Goal: Entertainment & Leisure: Consume media (video, audio)

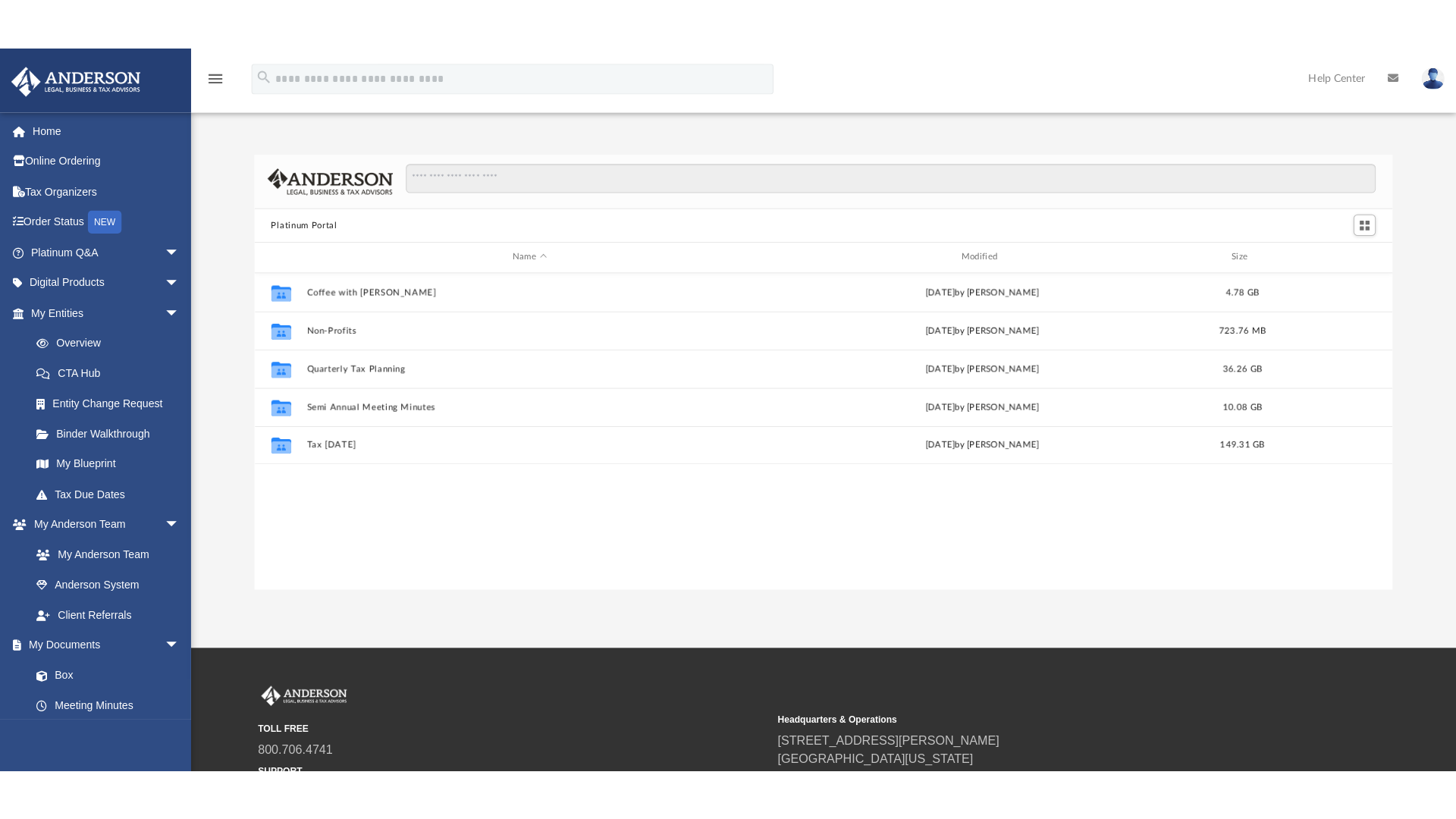
scroll to position [333, 1118]
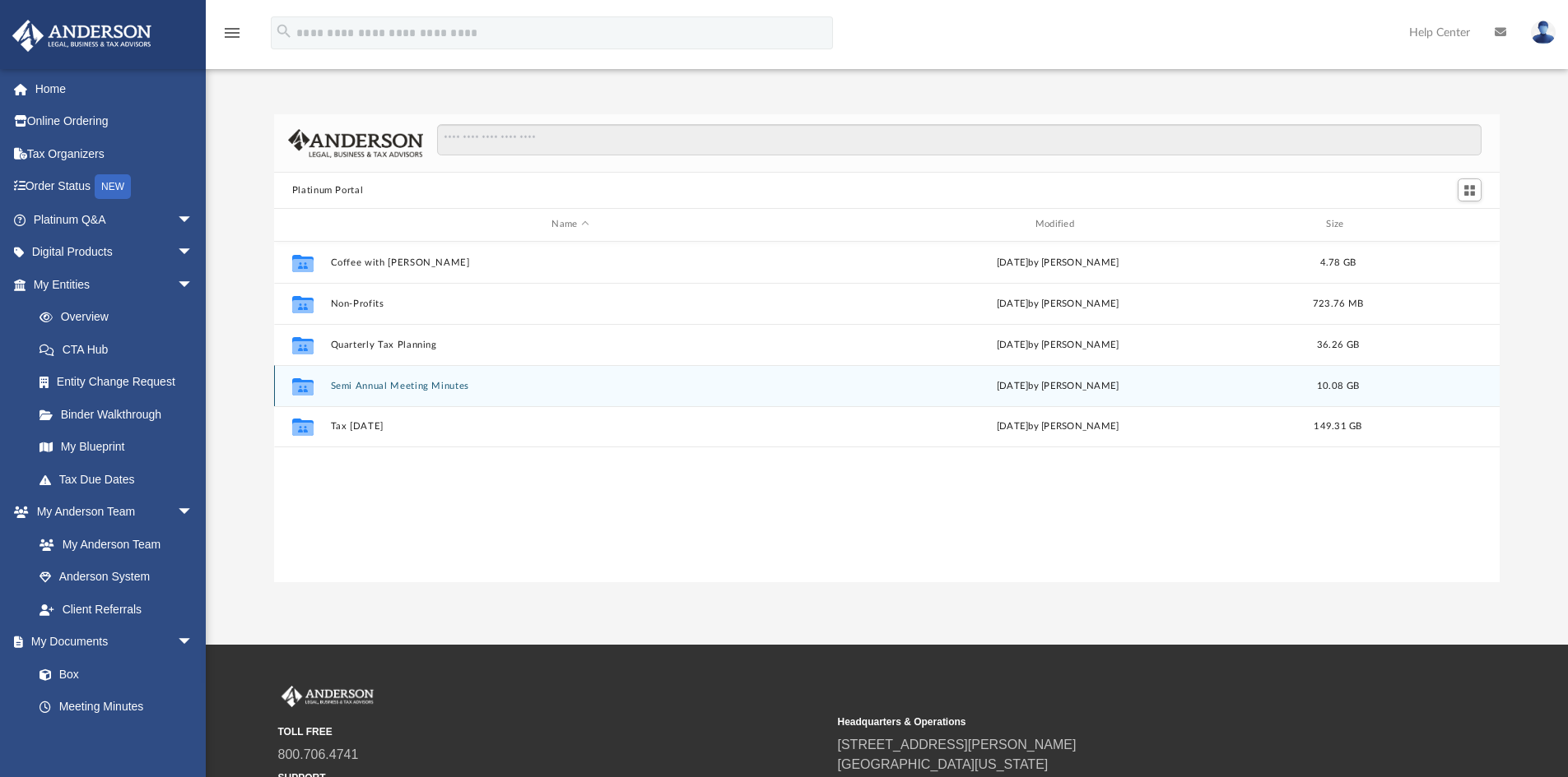
click at [431, 383] on button "Semi Annual Meeting Minutes" at bounding box center [570, 386] width 480 height 10
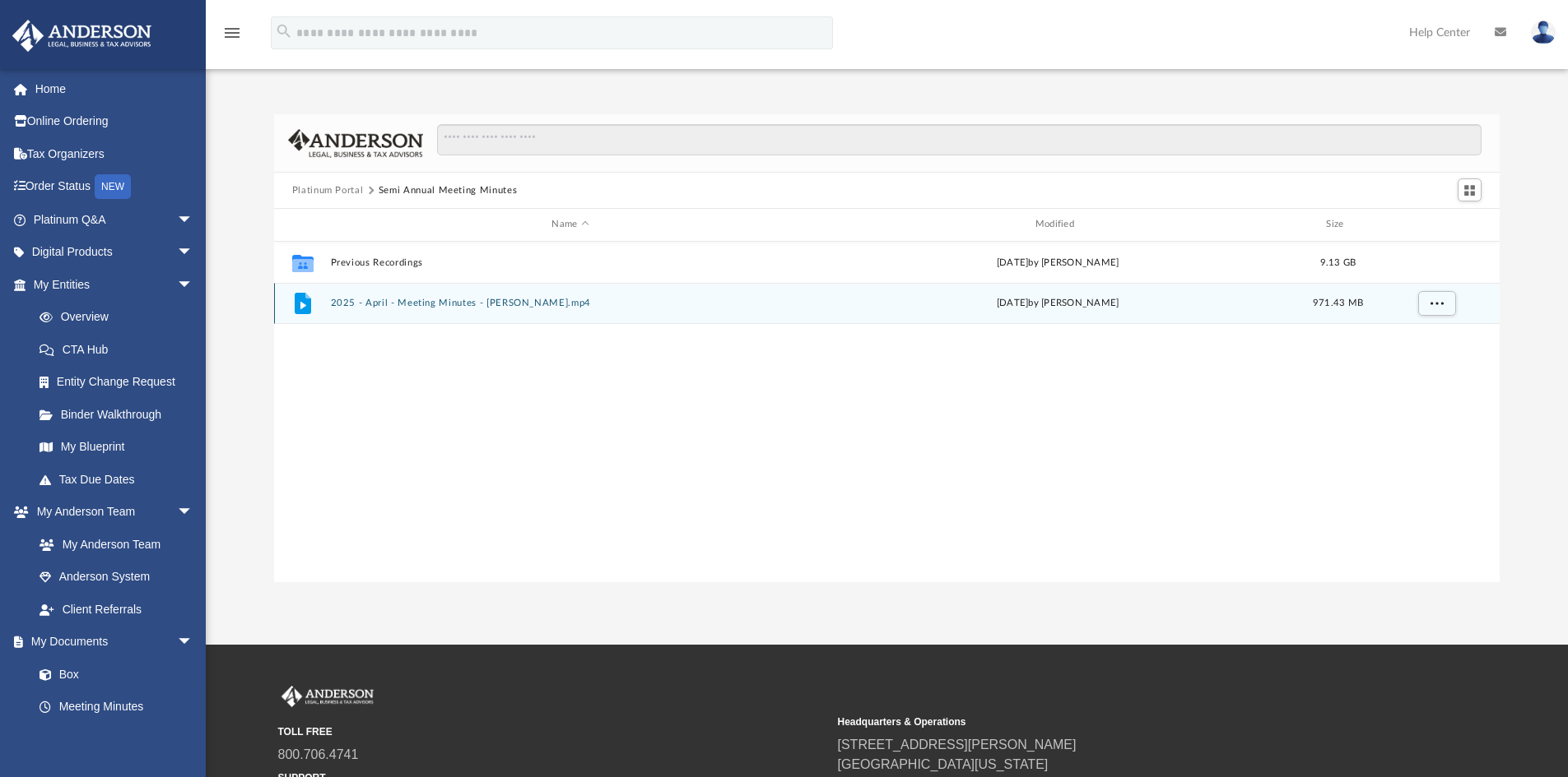
click at [384, 312] on div "File 2025 - April - Meeting Minutes - [PERSON_NAME].mp4 [DATE] by [PERSON_NAME]…" at bounding box center [887, 303] width 1226 height 41
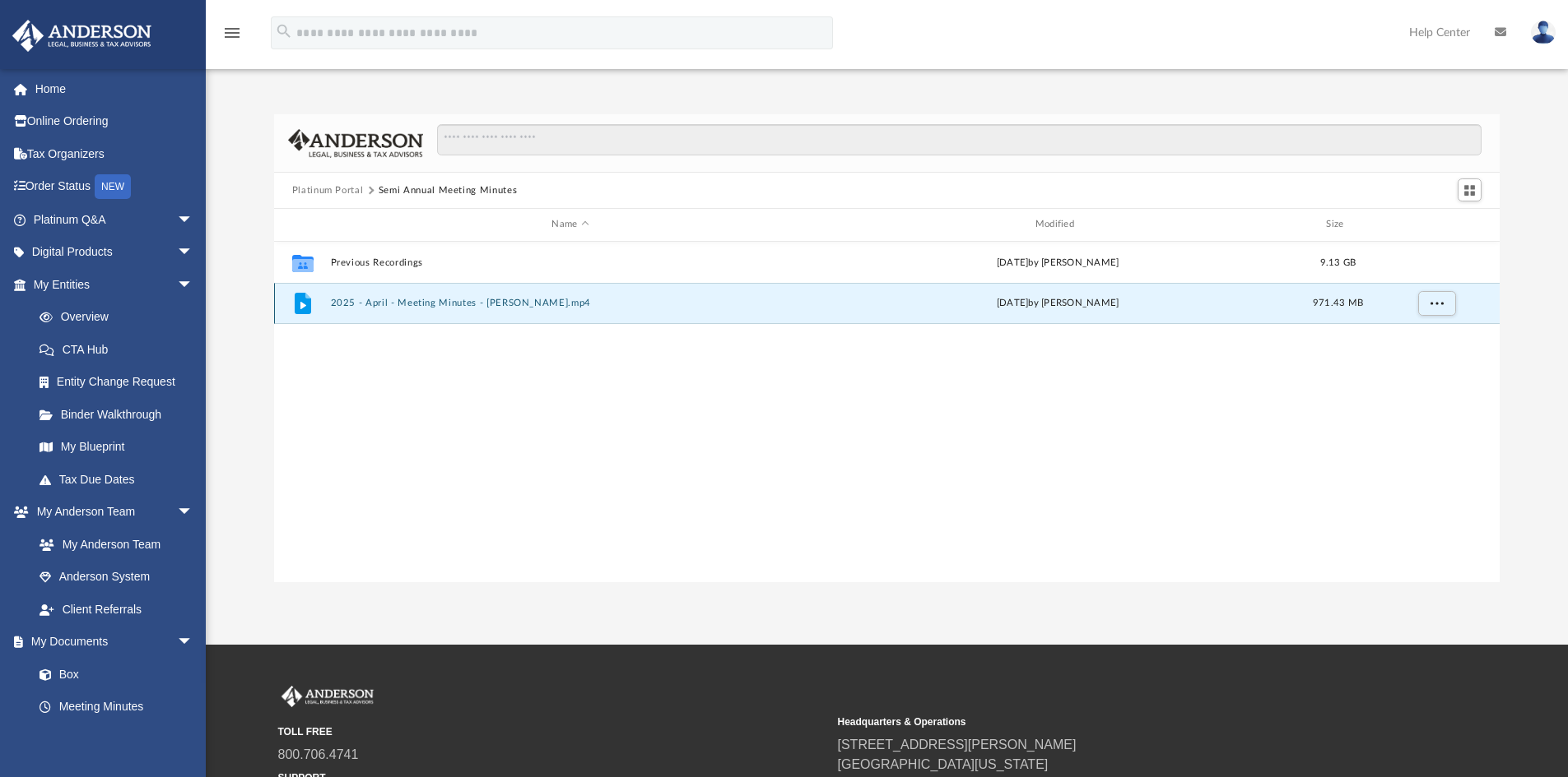
click at [390, 302] on button "2025 - April - Meeting Minutes - [PERSON_NAME].mp4" at bounding box center [570, 303] width 480 height 10
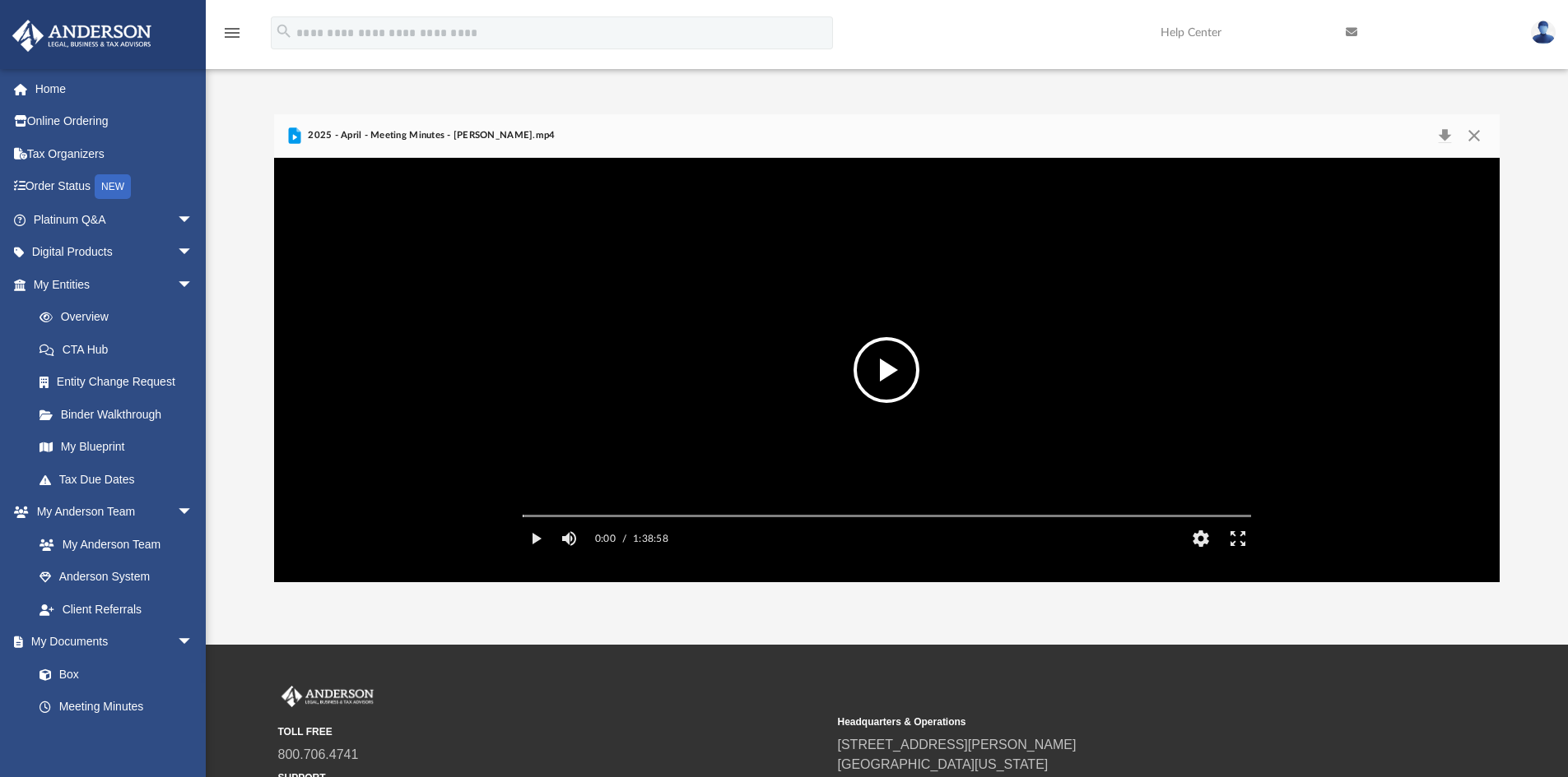
click at [884, 384] on button "File preview" at bounding box center [886, 370] width 66 height 66
click at [1204, 555] on button "HD" at bounding box center [1200, 539] width 37 height 33
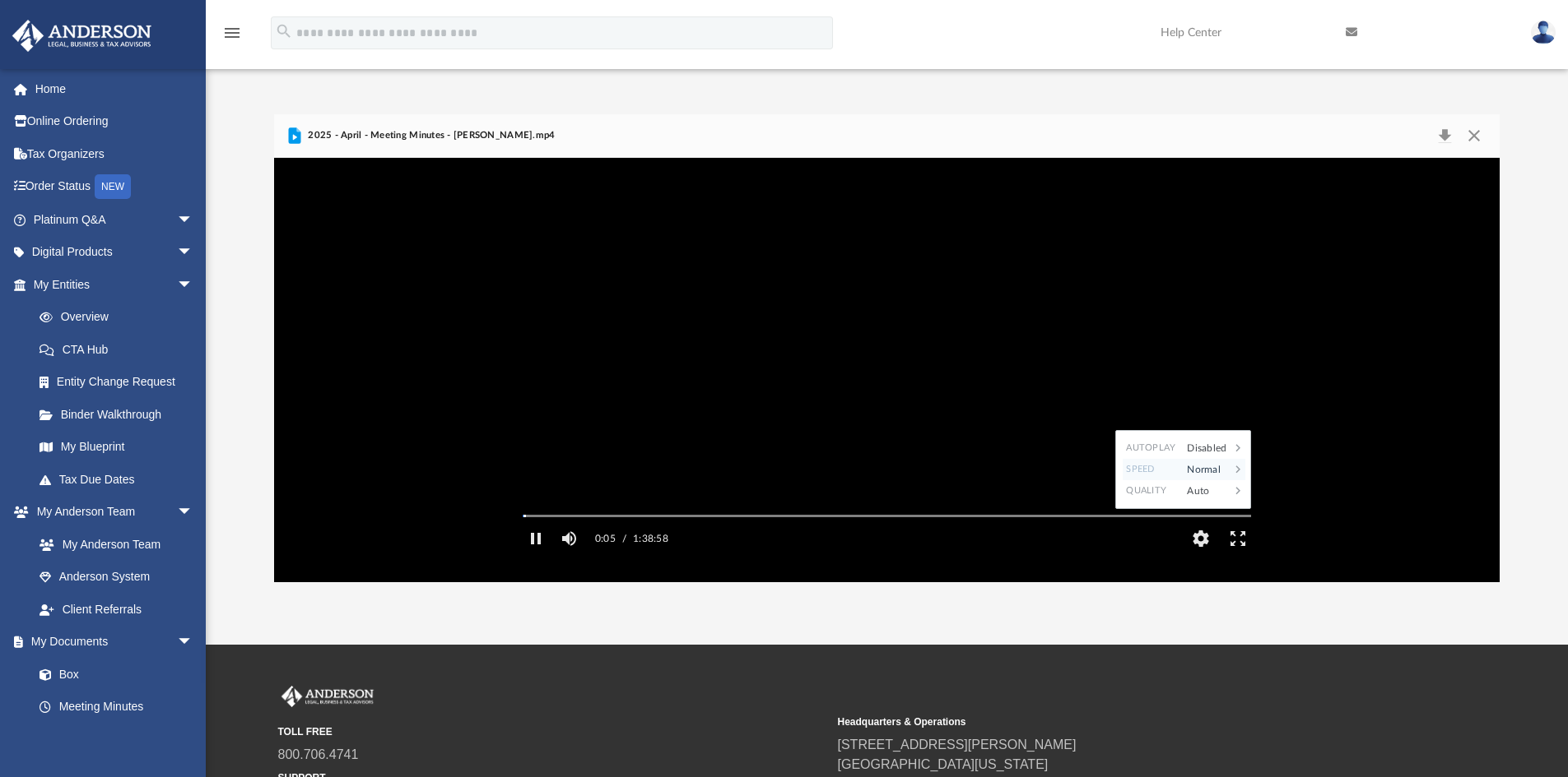
click at [1215, 481] on div "Normal" at bounding box center [1204, 469] width 51 height 22
click at [1224, 481] on div "1.5" at bounding box center [1222, 469] width 45 height 22
click at [1231, 555] on button "Enter fullscreen" at bounding box center [1238, 539] width 37 height 33
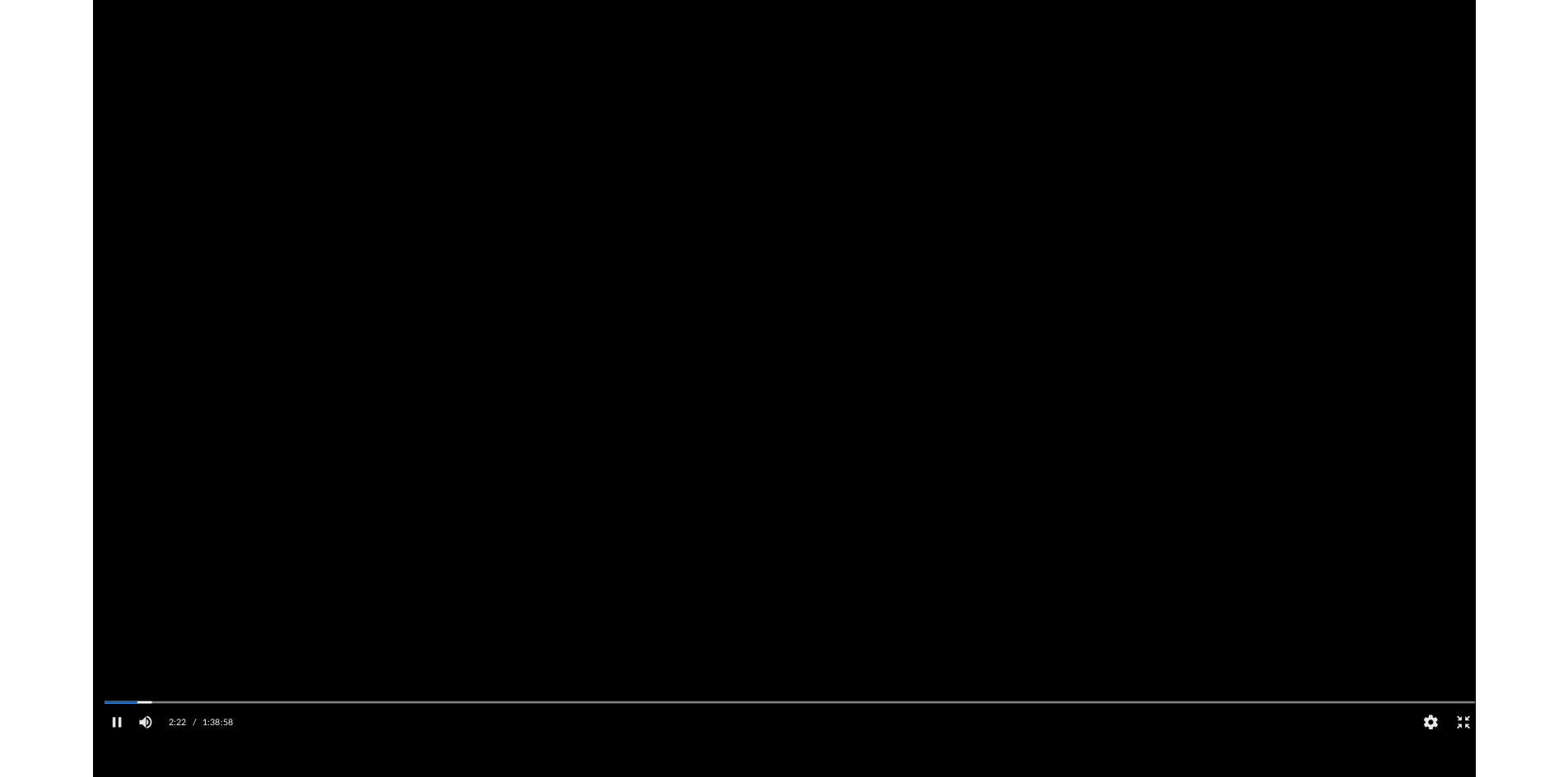
scroll to position [362, 1224]
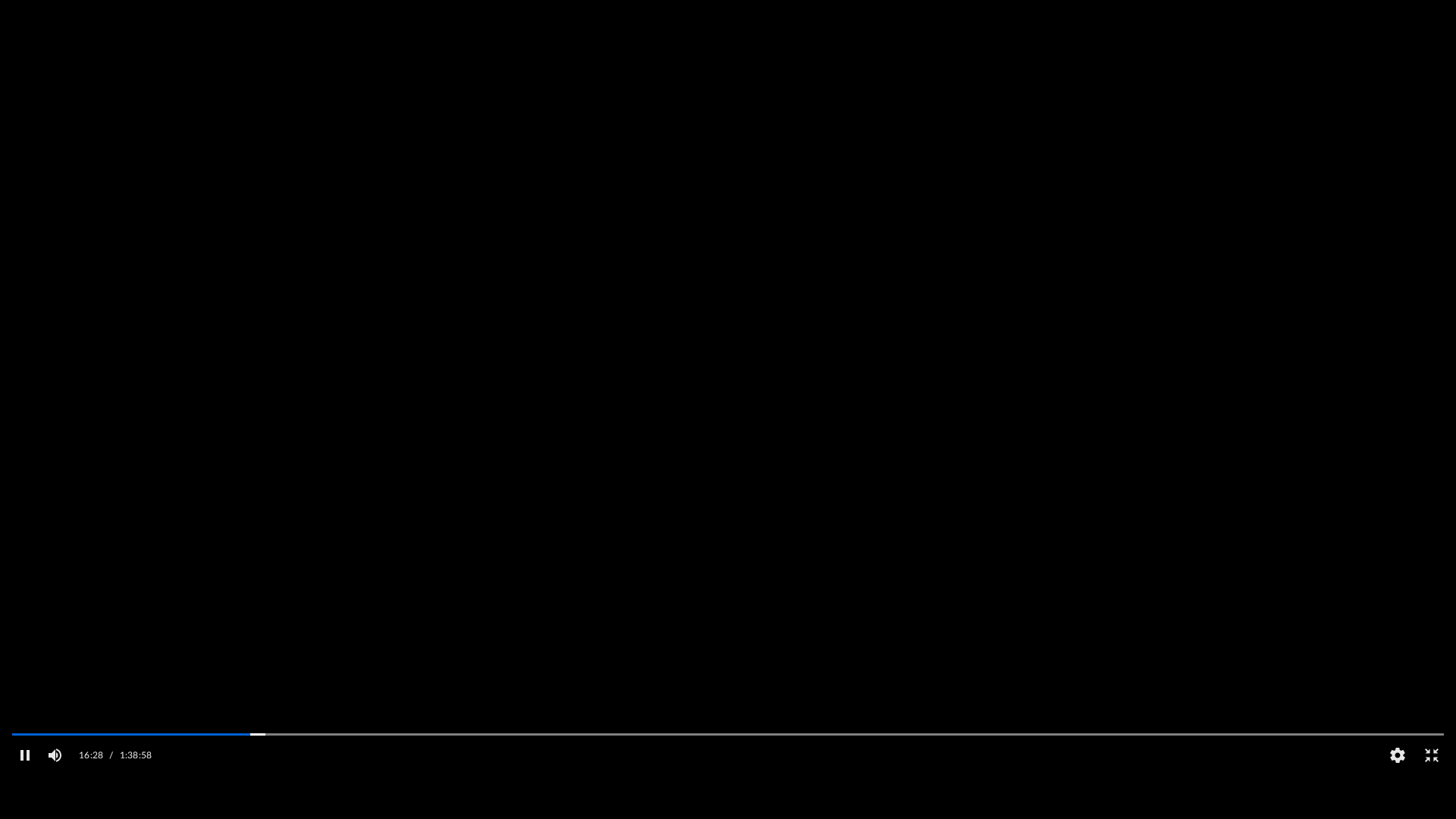
click at [716, 355] on video "File preview" at bounding box center [728, 410] width 1456 height 728
click at [1434, 716] on button "Exit fullscreen" at bounding box center [1431, 756] width 34 height 30
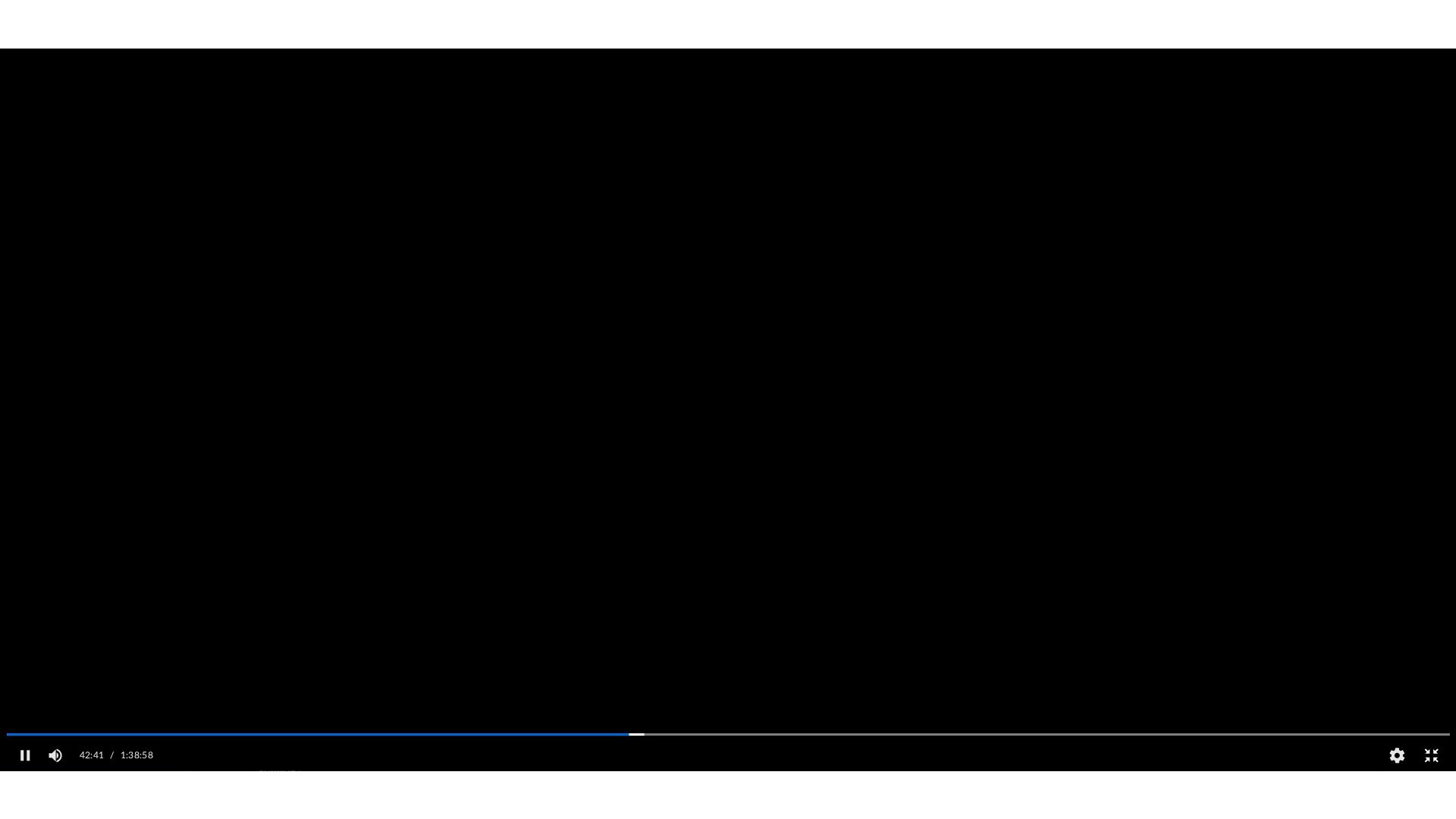
scroll to position [333, 1118]
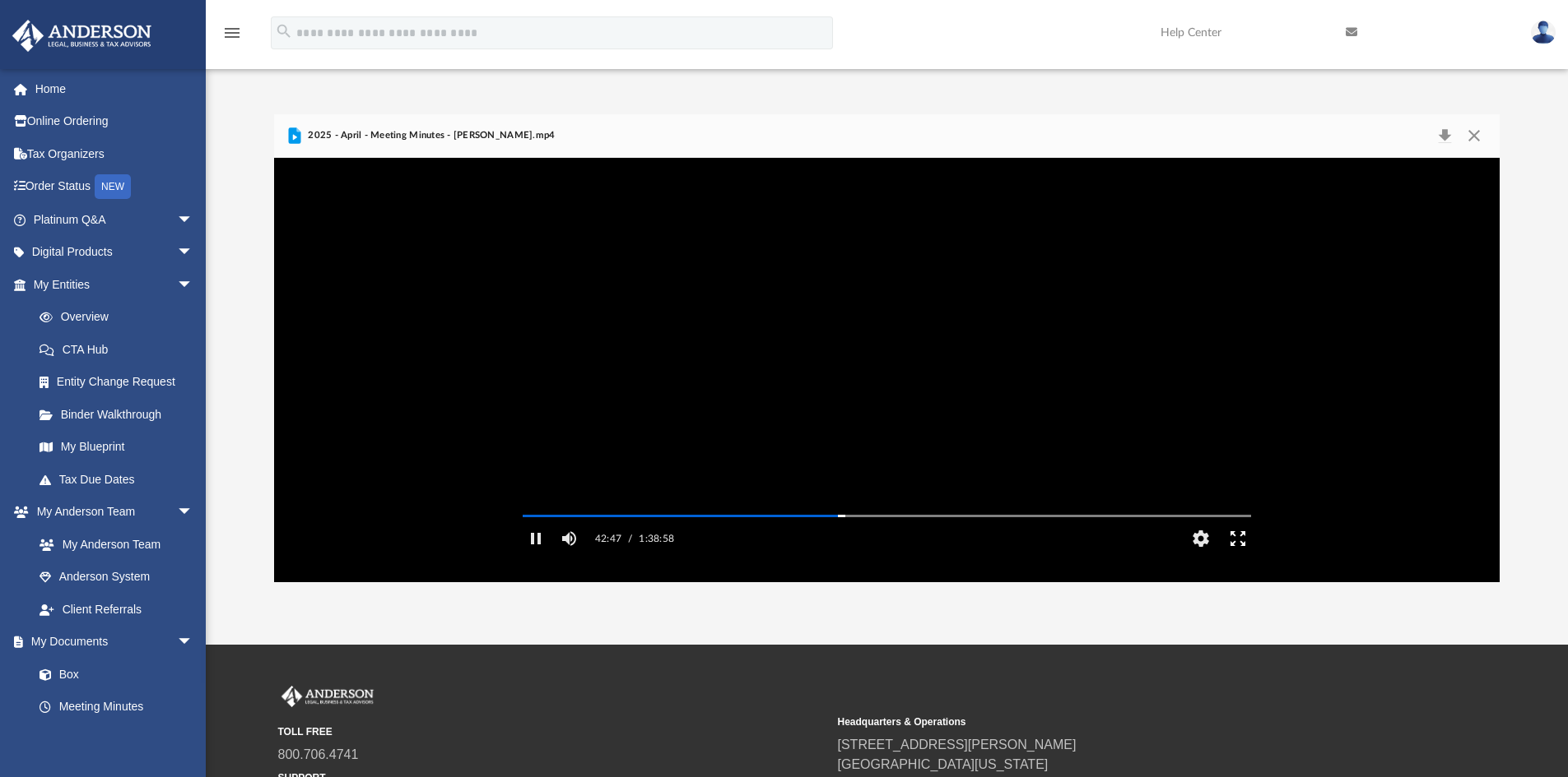
click at [1246, 555] on button "Enter fullscreen" at bounding box center [1238, 539] width 37 height 33
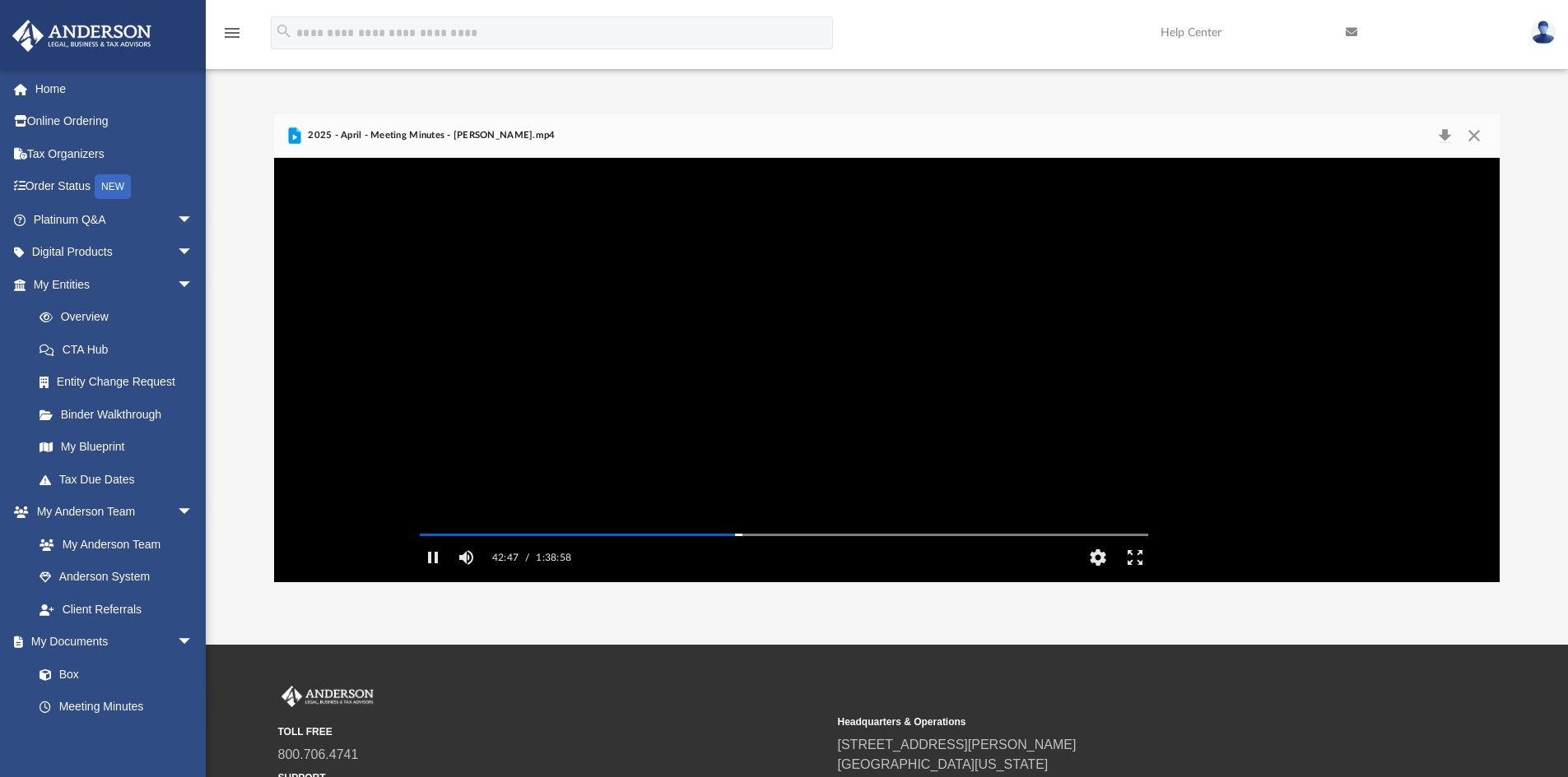
scroll to position [362, 1224]
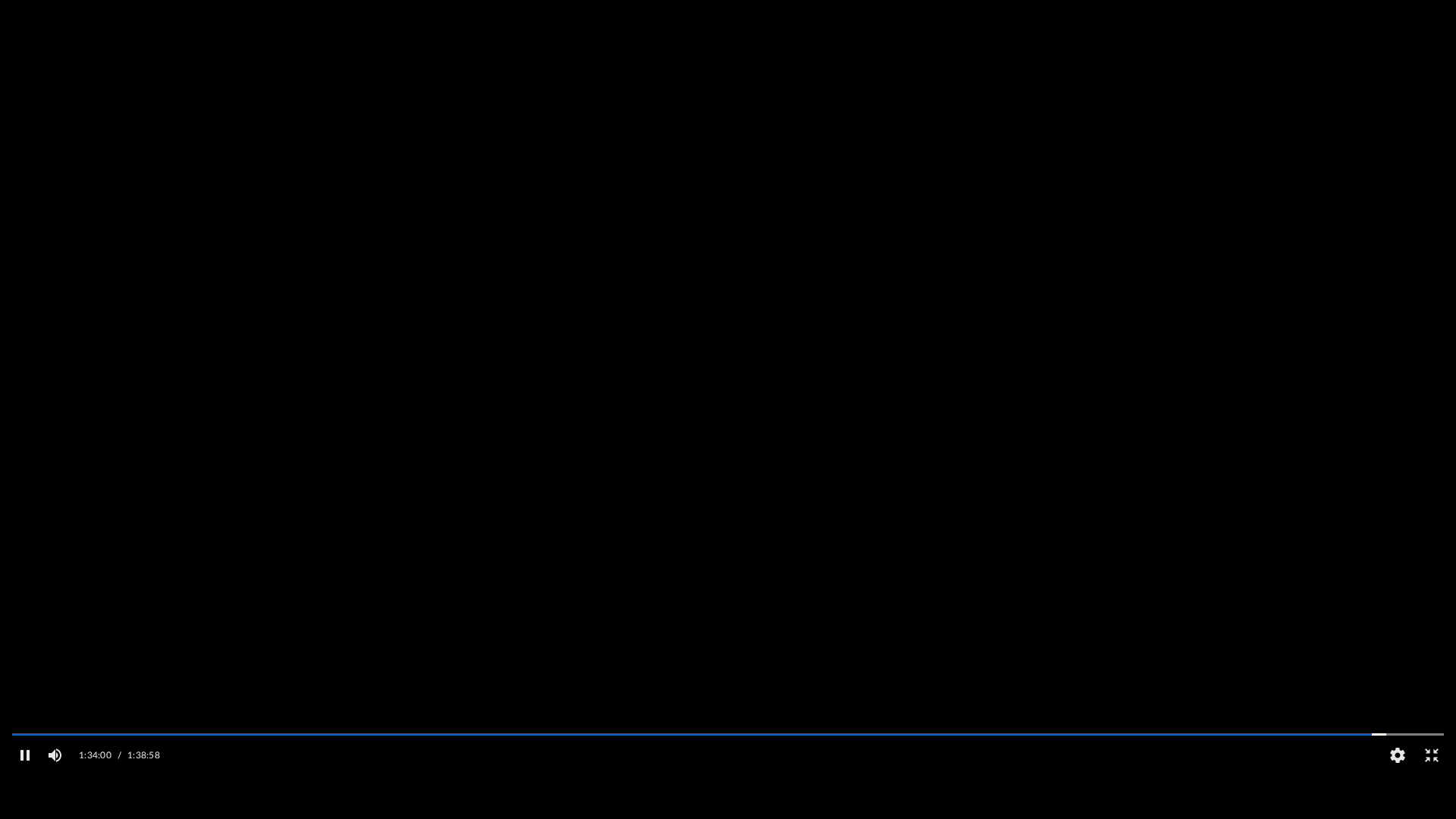
click at [307, 119] on video "File preview" at bounding box center [728, 410] width 1456 height 728
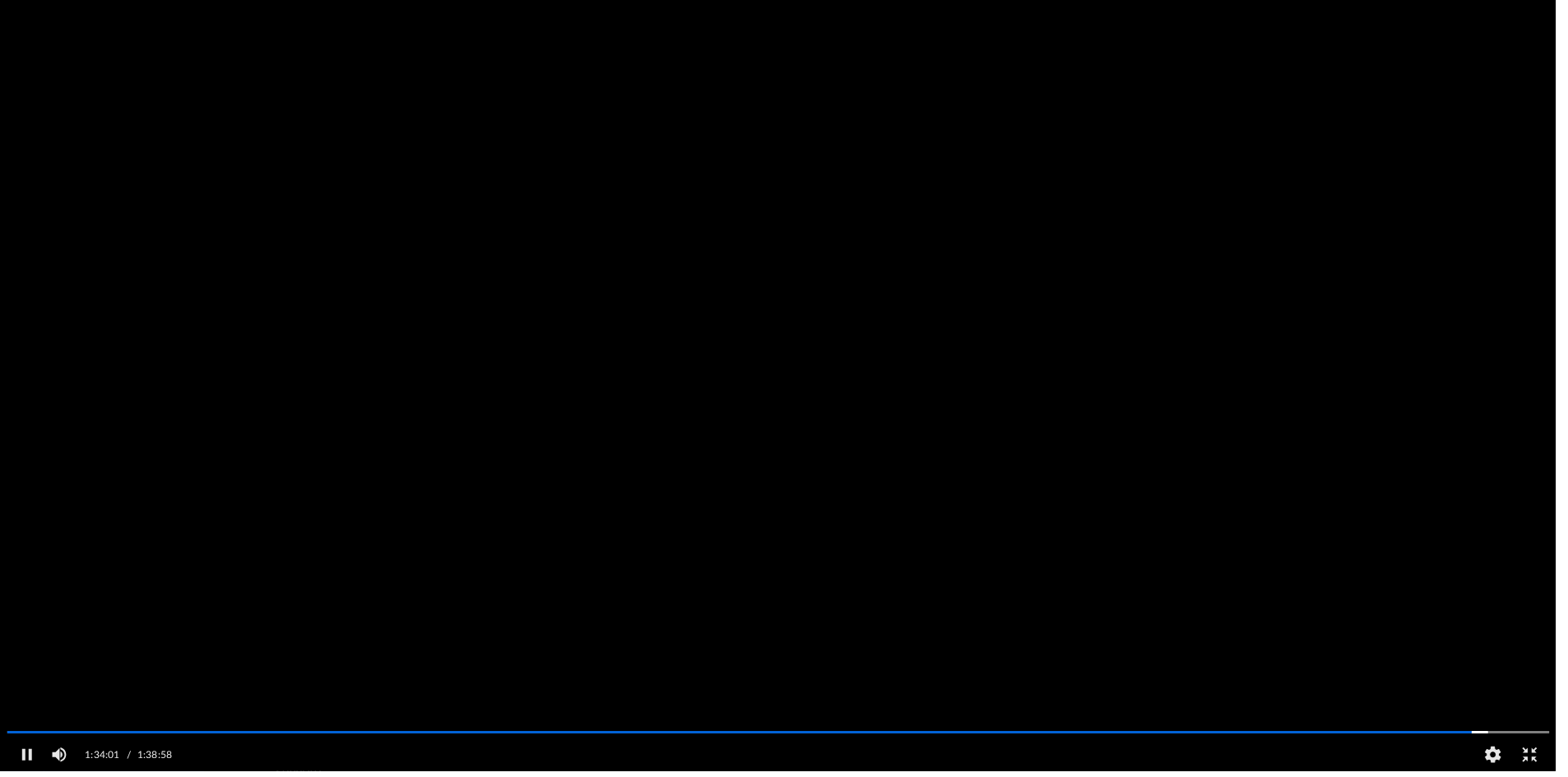
scroll to position [362, 1213]
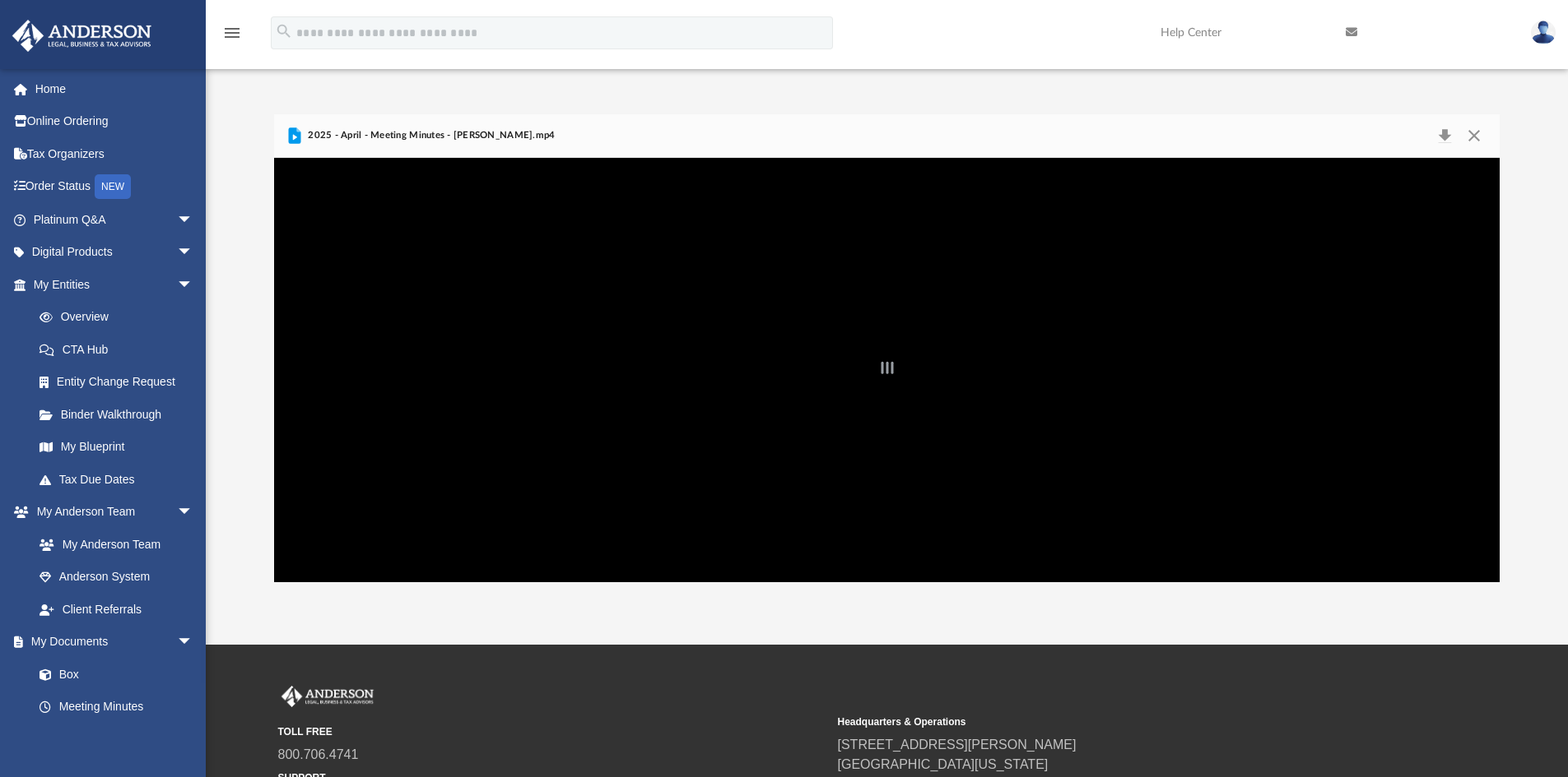
click at [638, 408] on div "File preview" at bounding box center [887, 370] width 1226 height 424
click at [759, 282] on div "File preview" at bounding box center [887, 370] width 1226 height 424
click at [769, 398] on div "File preview" at bounding box center [887, 370] width 1226 height 424
drag, startPoint x: 626, startPoint y: 451, endPoint x: 611, endPoint y: 382, distance: 70.6
click at [626, 444] on div "File preview" at bounding box center [887, 370] width 1226 height 424
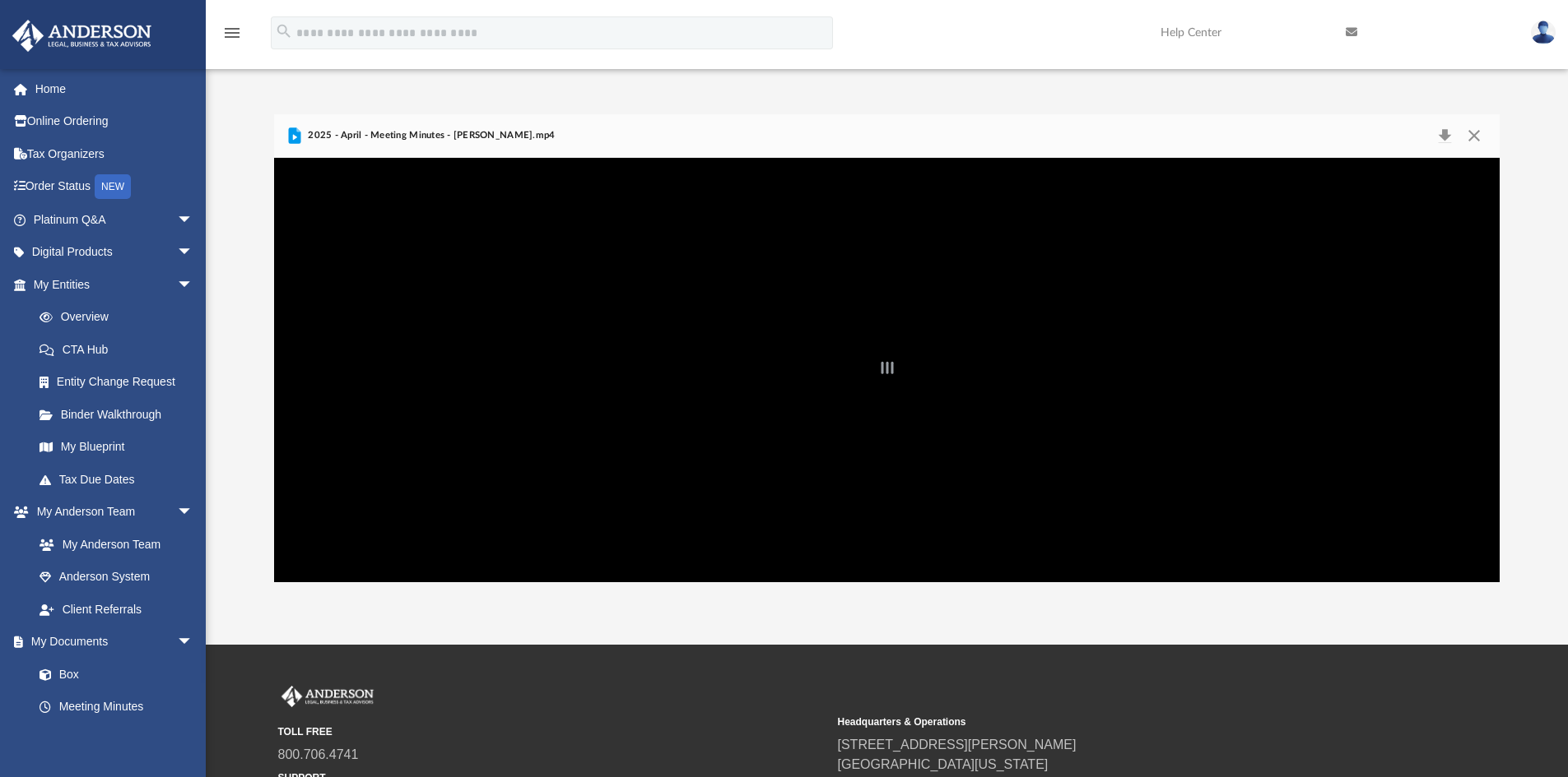
click at [466, 322] on div "File preview" at bounding box center [887, 370] width 1226 height 424
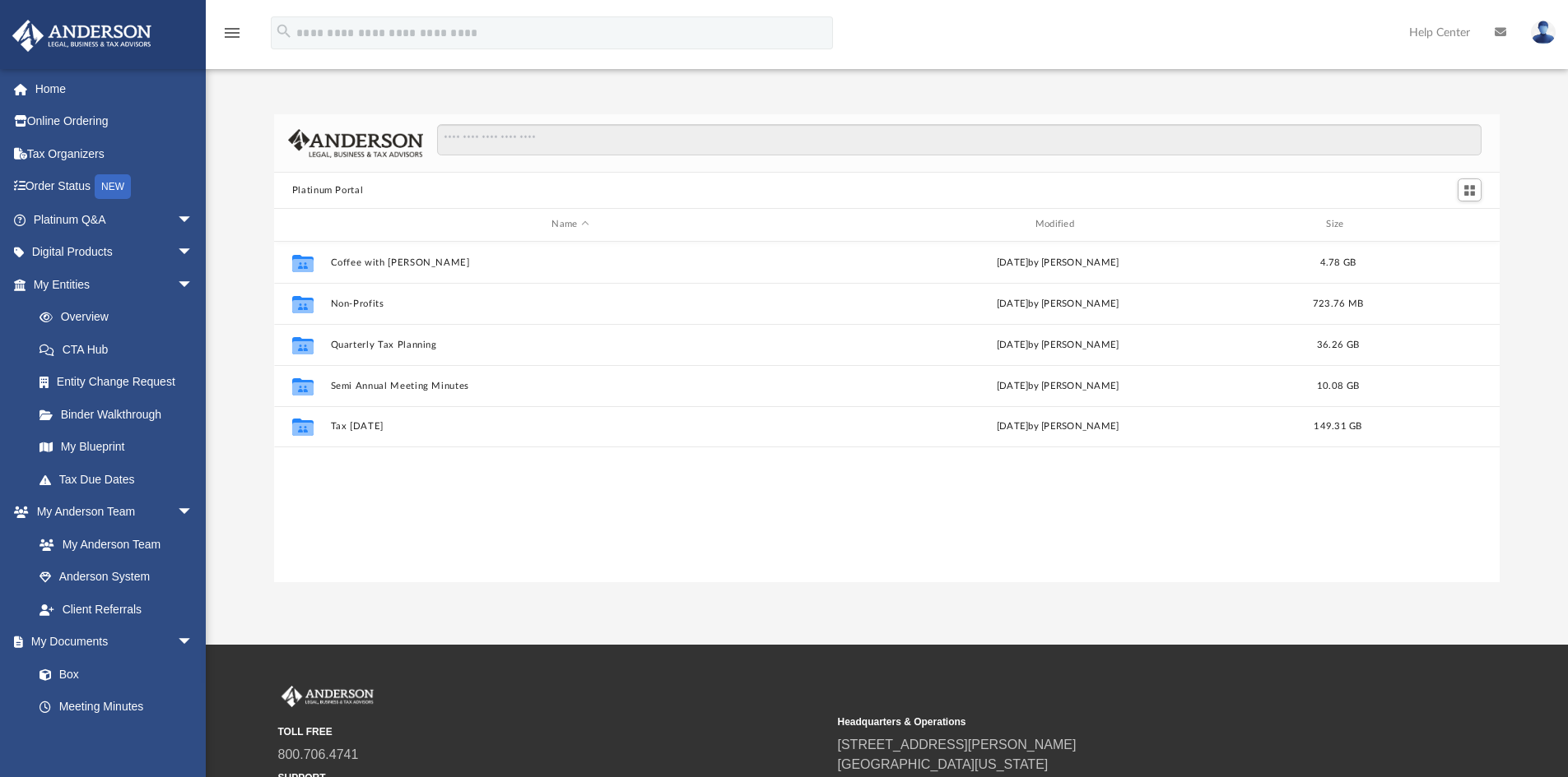
scroll to position [362, 1213]
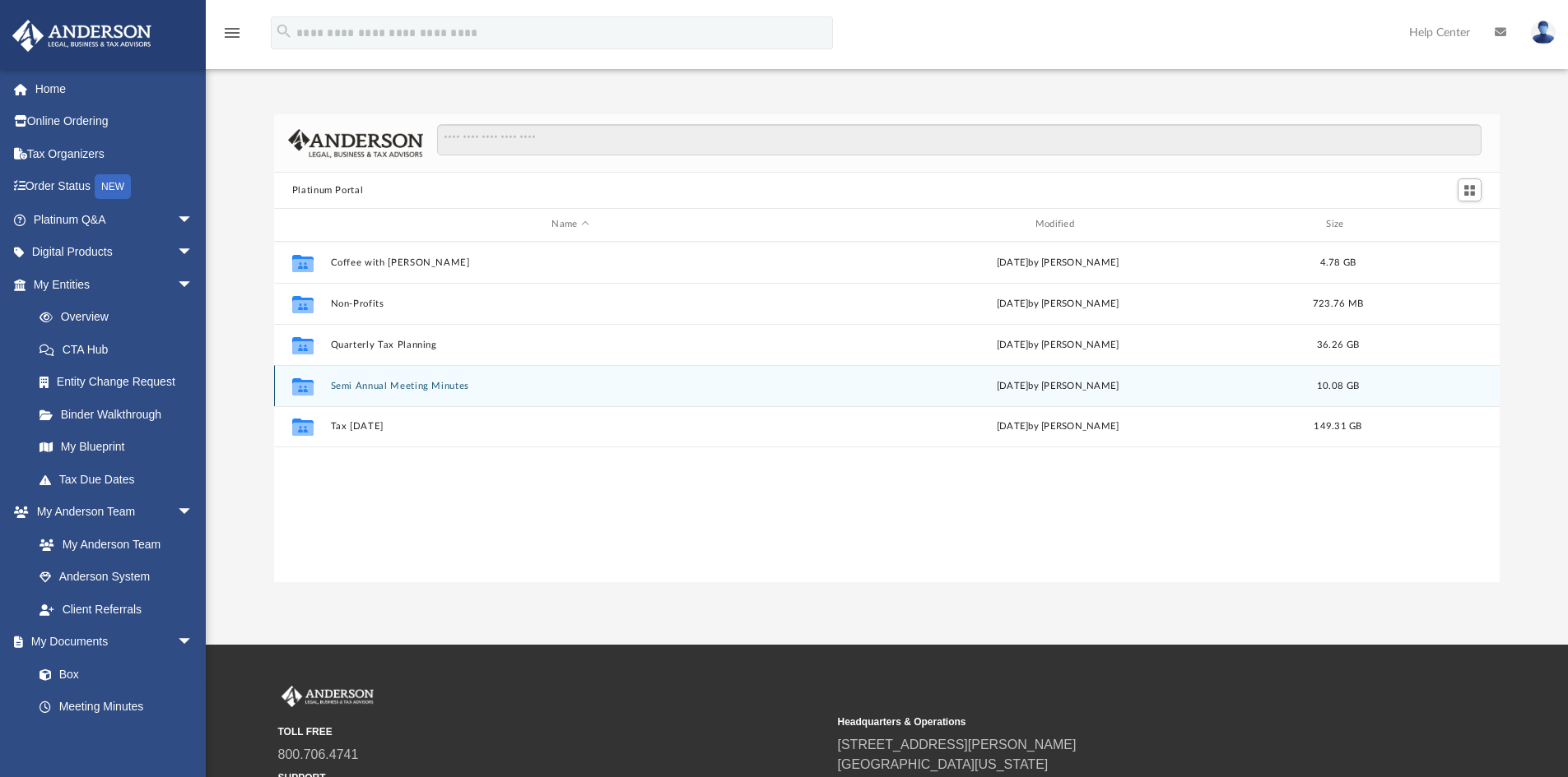
click at [479, 378] on div "Collaborated Folder Semi Annual Meeting Minutes [DATE] by [PERSON_NAME] 10.08 GB" at bounding box center [887, 385] width 1226 height 41
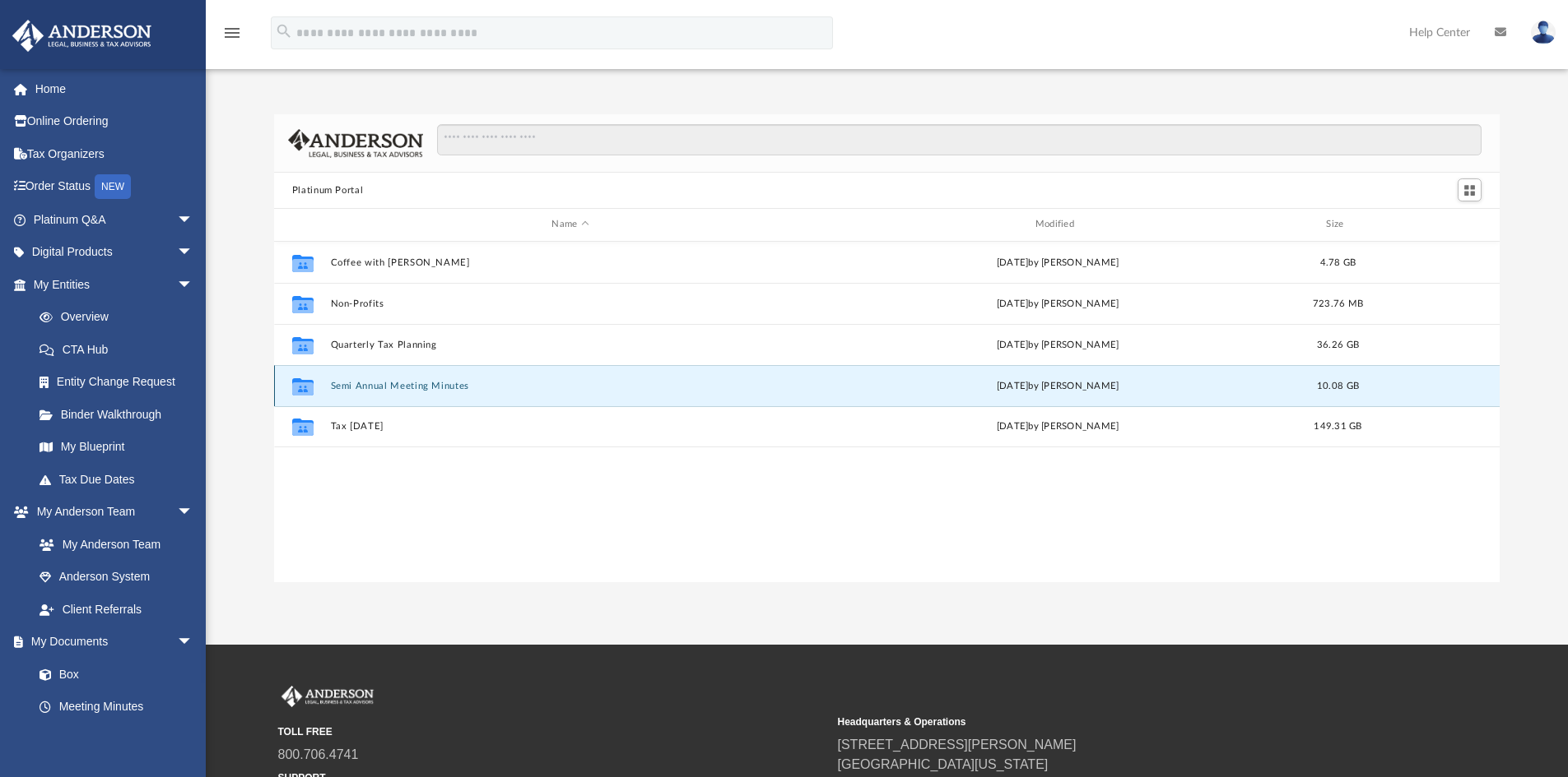
click at [442, 390] on button "Semi Annual Meeting Minutes" at bounding box center [570, 386] width 480 height 10
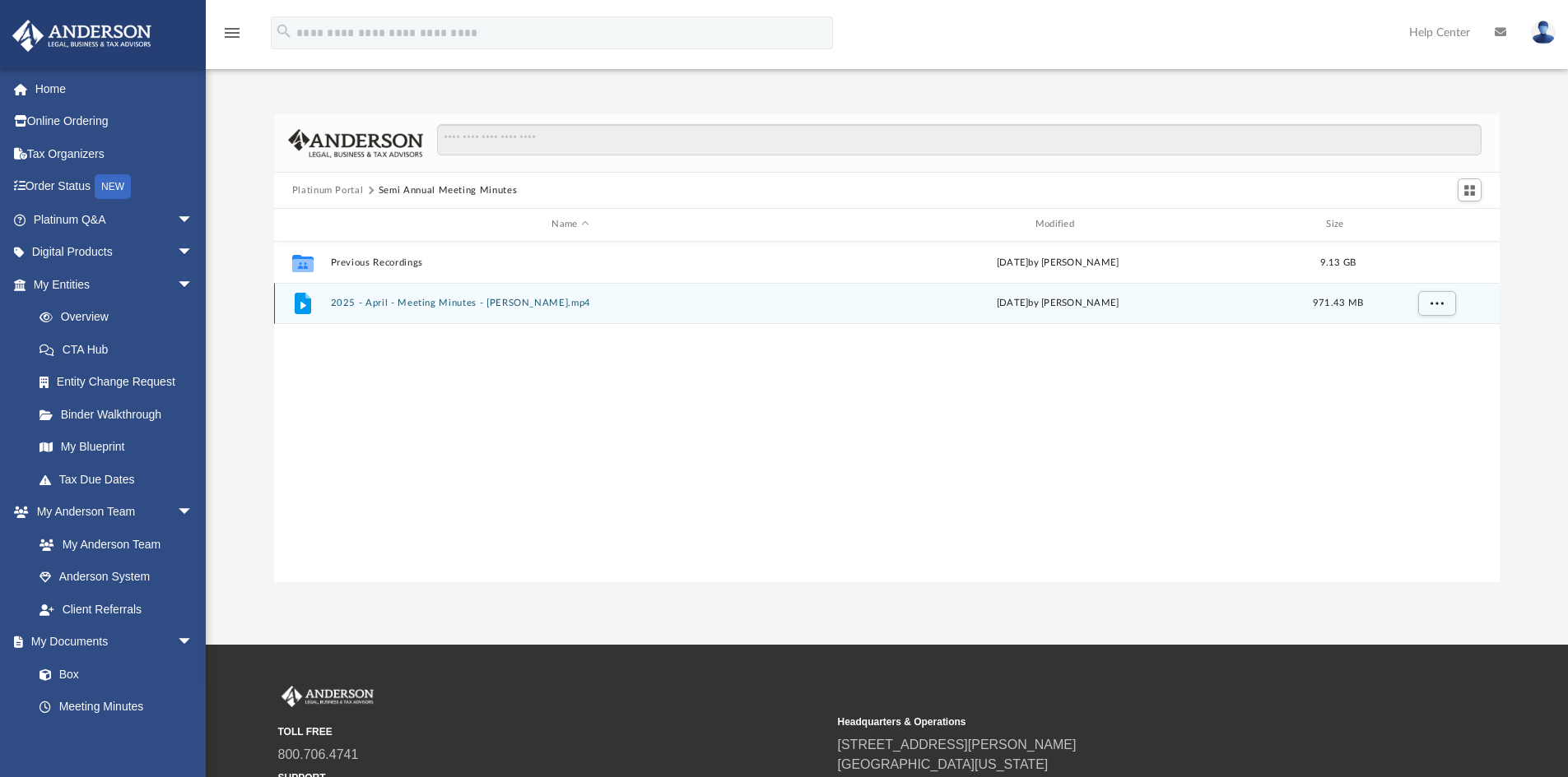
click at [447, 300] on button "2025 - April - Meeting Minutes - [PERSON_NAME].mp4" at bounding box center [570, 303] width 480 height 10
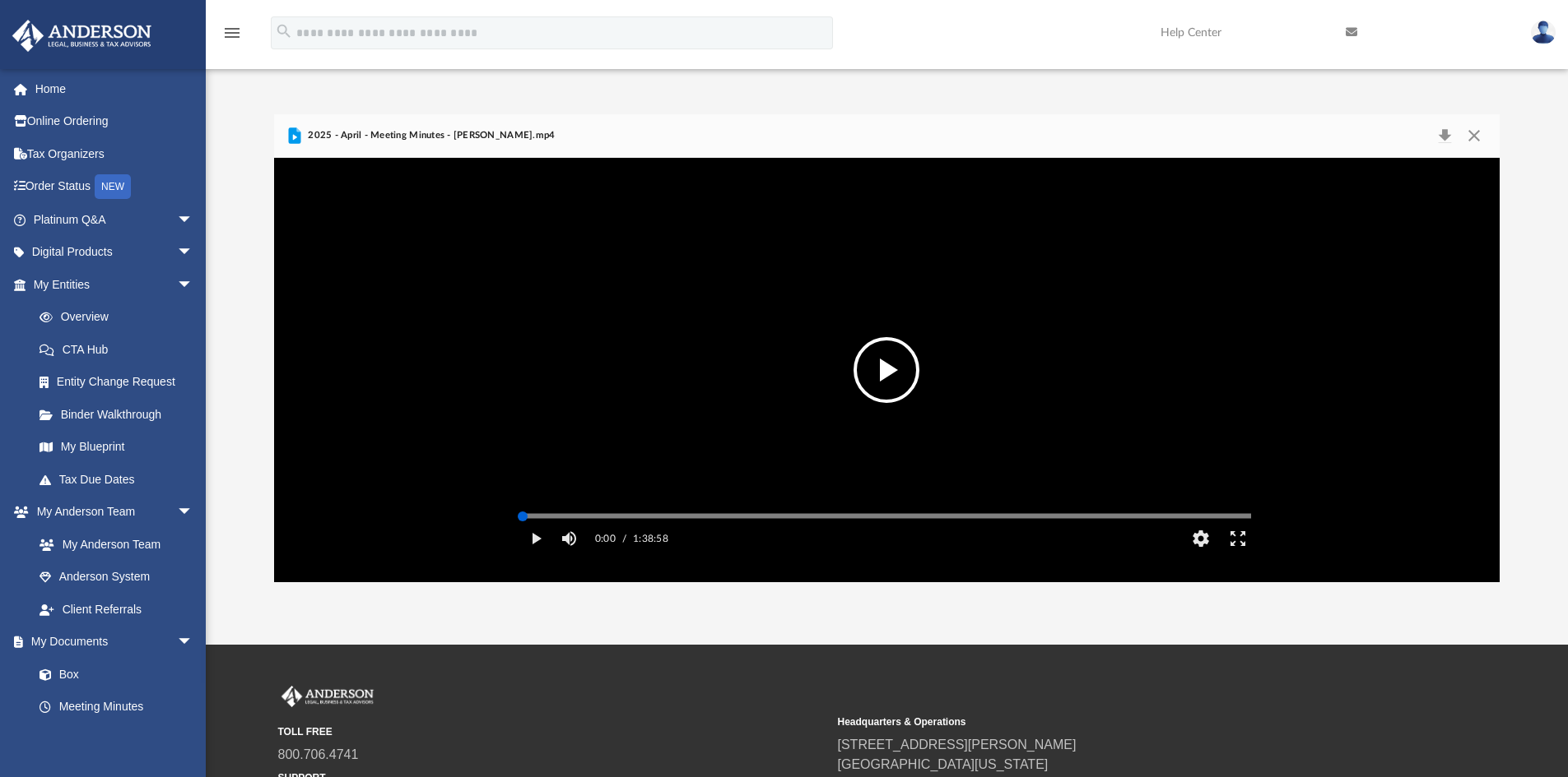
click at [1138, 522] on div "Media Slider" at bounding box center [1251, 515] width 729 height 13
click at [1131, 421] on video "File preview" at bounding box center [887, 369] width 755 height 377
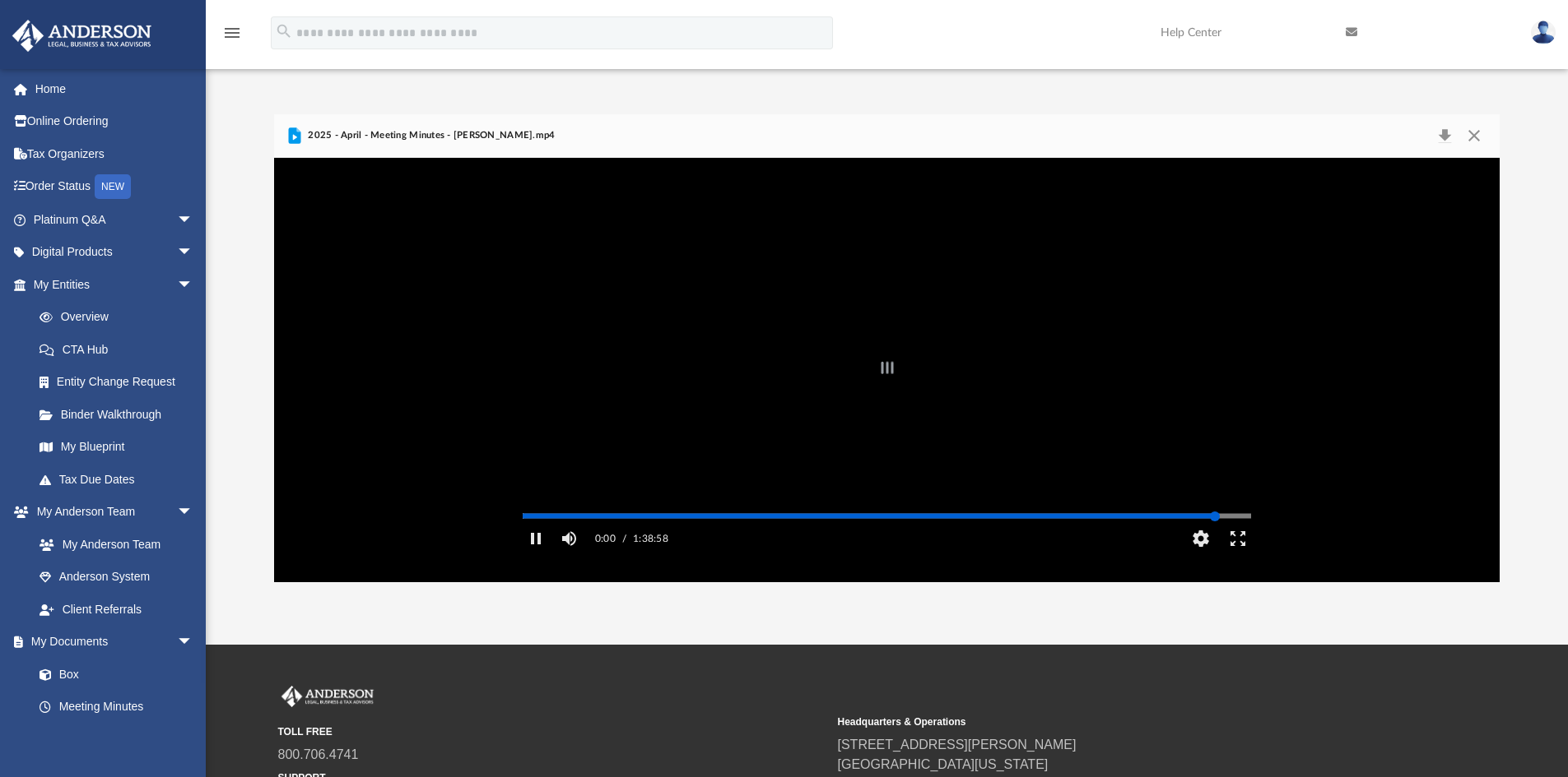
drag, startPoint x: 1190, startPoint y: 542, endPoint x: 1215, endPoint y: 538, distance: 25.3
click at [1215, 538] on div "Autoplay Disabled Speed 1.5 Quality Auto Subtitles/CC Off Audio Autoplay Disabl…" at bounding box center [887, 370] width 1226 height 424
click at [1228, 538] on div "Autoplay Disabled Speed 1.5 Quality Auto Subtitles/CC Off Audio Autoplay Disabl…" at bounding box center [887, 370] width 1226 height 424
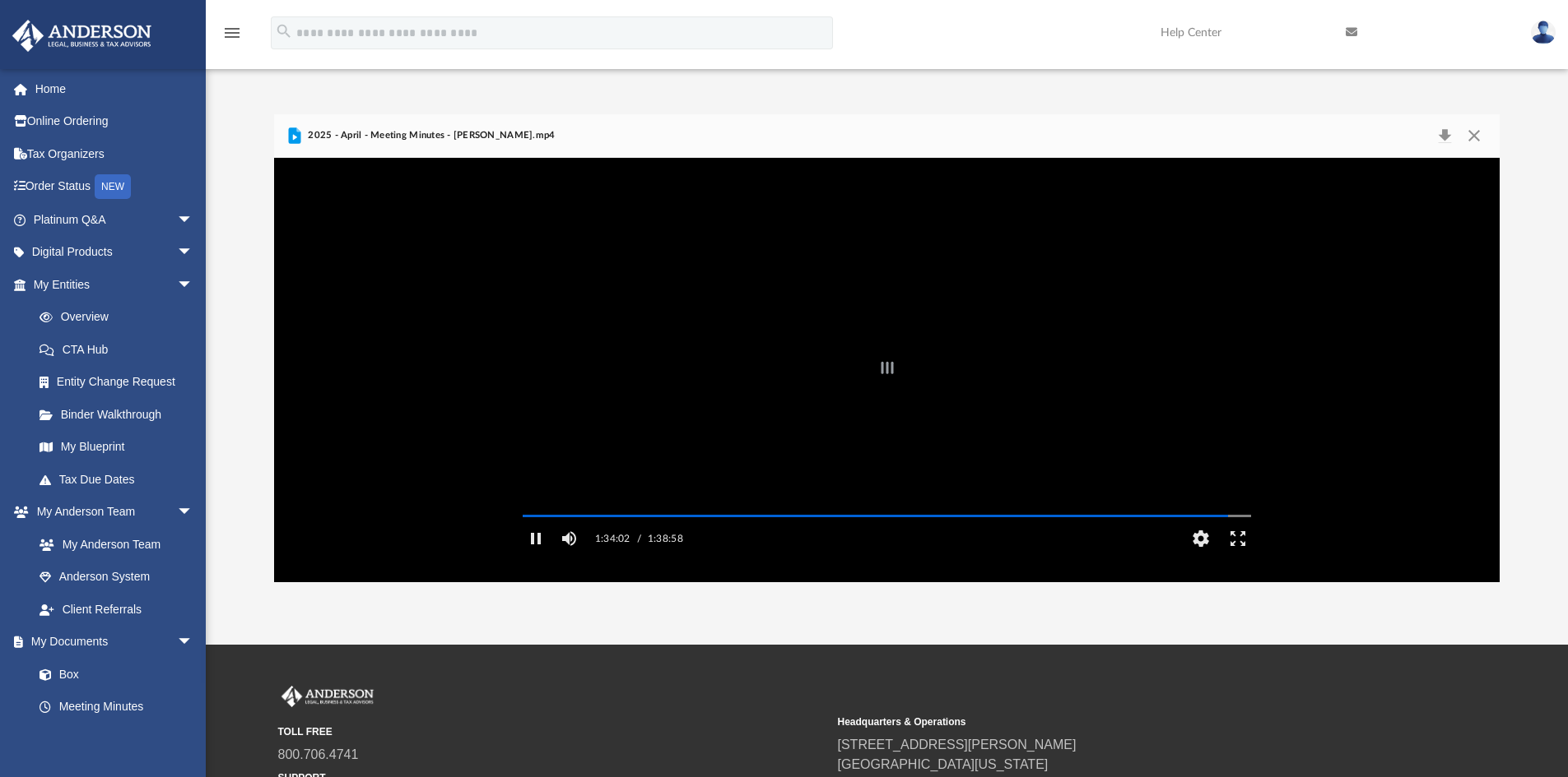
click at [1112, 405] on div "File preview" at bounding box center [887, 370] width 1226 height 424
click at [935, 362] on video "File preview" at bounding box center [887, 369] width 755 height 377
click at [884, 375] on button "File preview" at bounding box center [886, 370] width 66 height 66
click at [1201, 555] on button "HD" at bounding box center [1200, 539] width 37 height 33
click at [1231, 477] on icon "File preview" at bounding box center [1238, 469] width 15 height 15
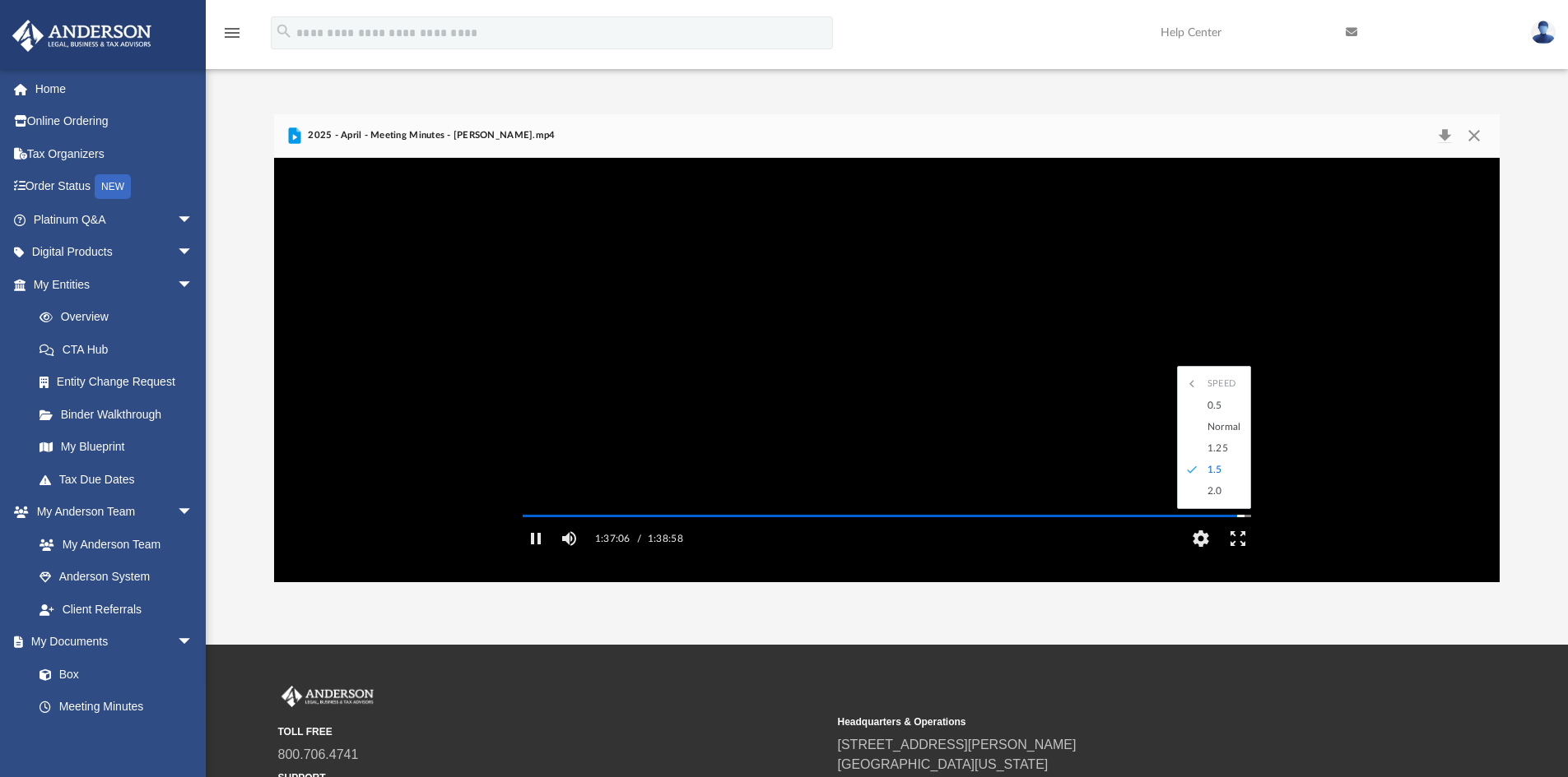
scroll to position [0, 0]
click at [1217, 501] on div "2.0" at bounding box center [1222, 491] width 45 height 22
